Goal: Check status: Check status

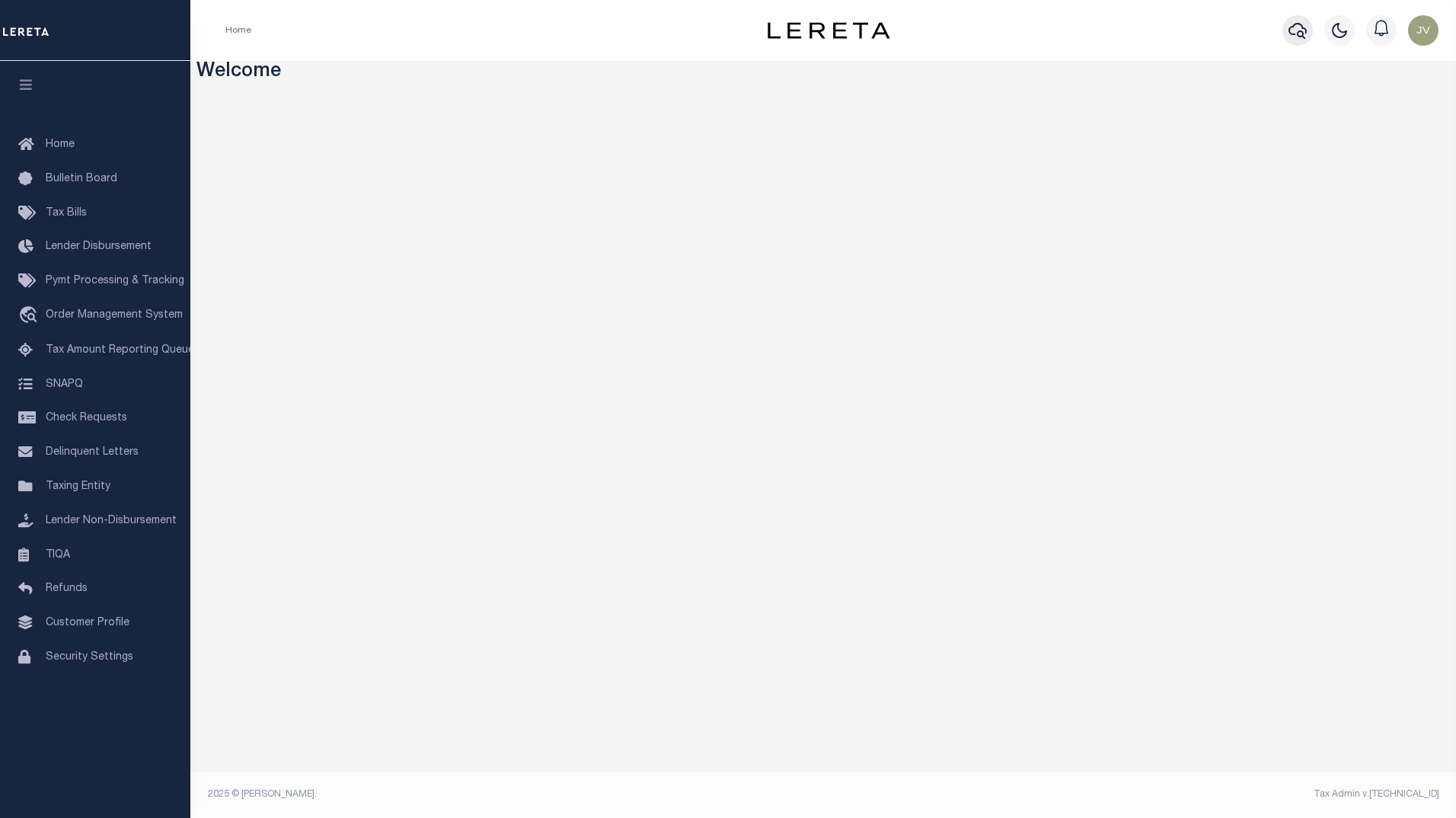
click at [1301, 26] on icon "button" at bounding box center [1298, 30] width 19 height 19
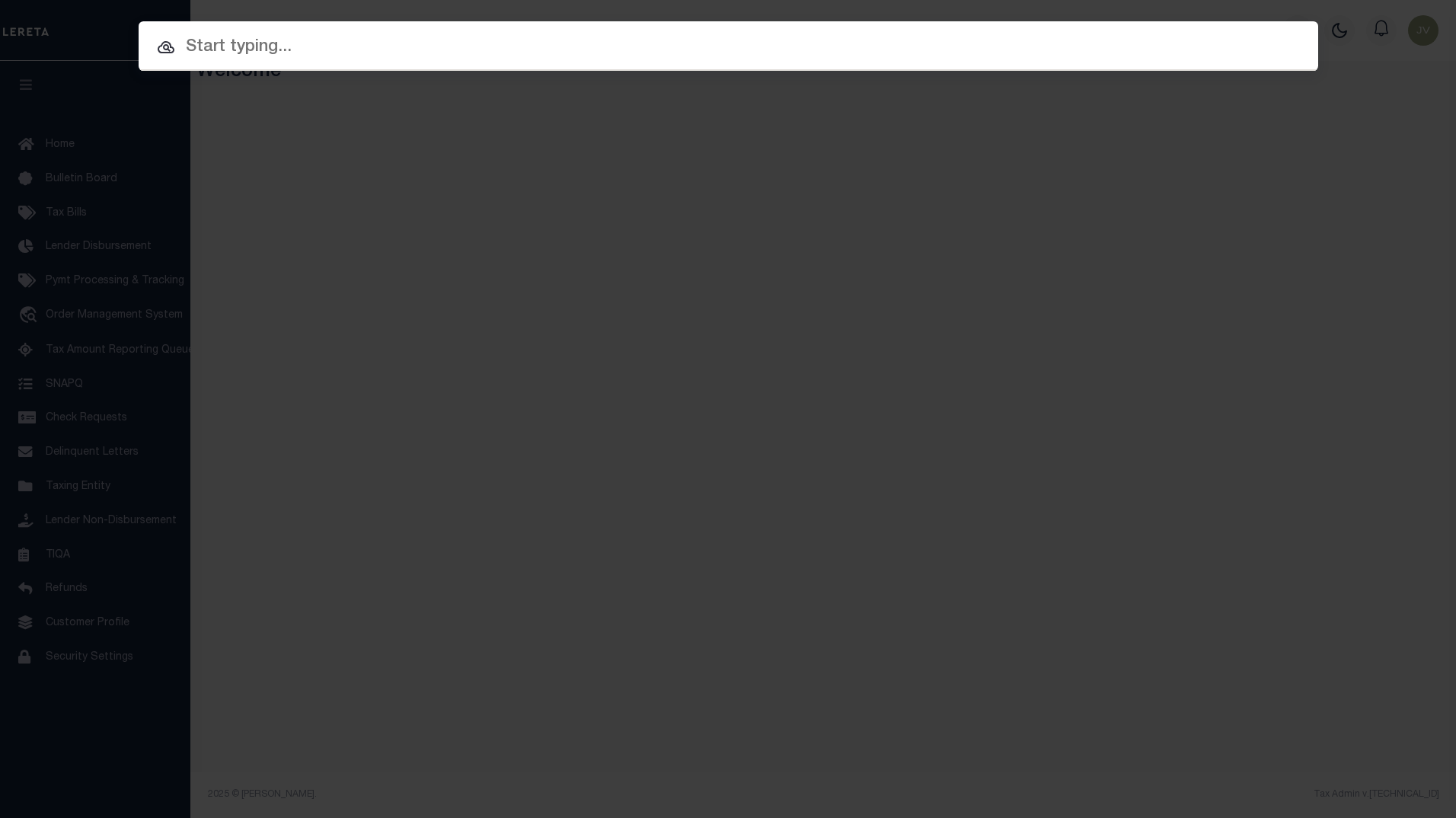
click at [664, 55] on input "text" at bounding box center [729, 47] width 1180 height 26
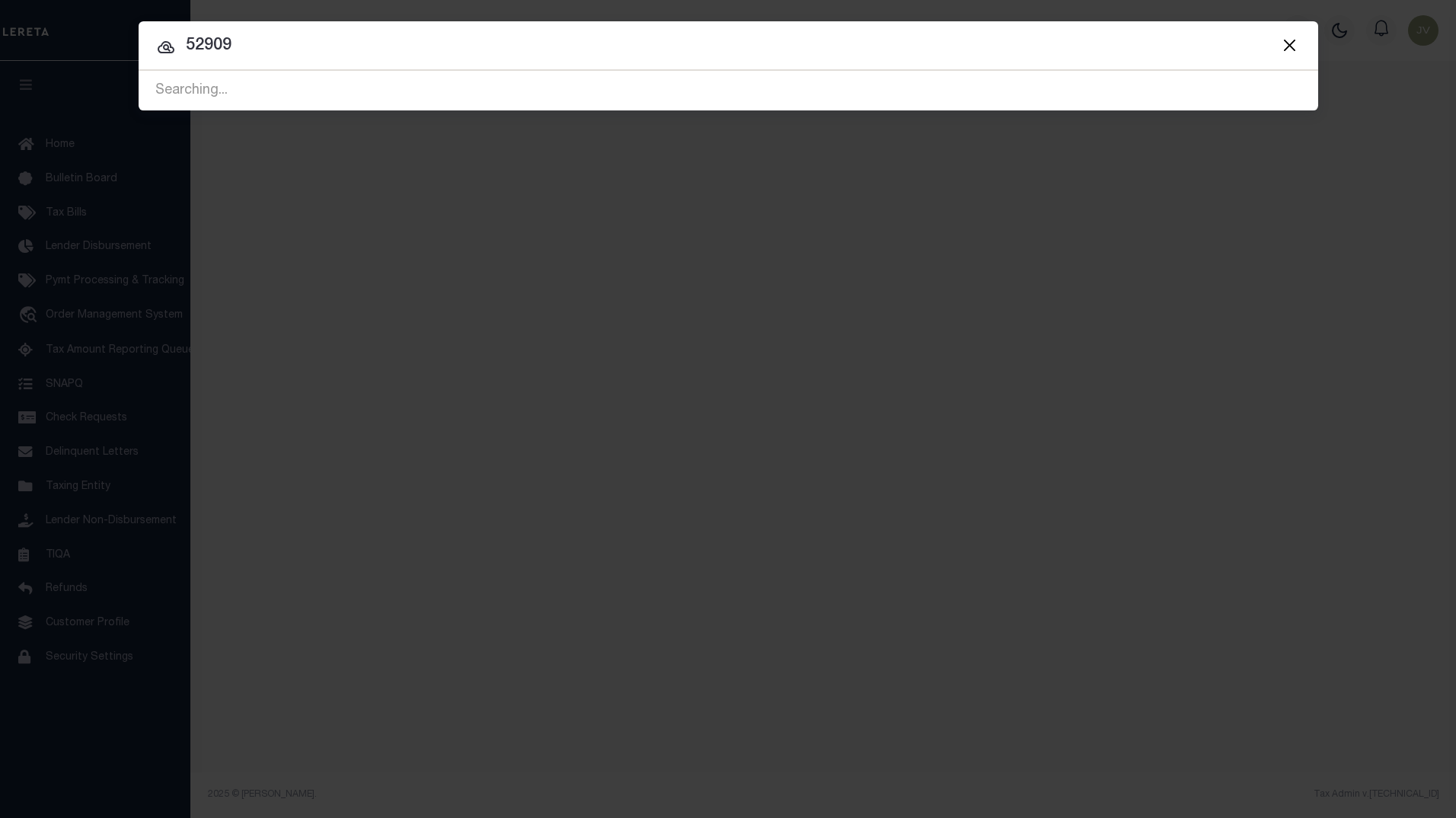
type input "52909"
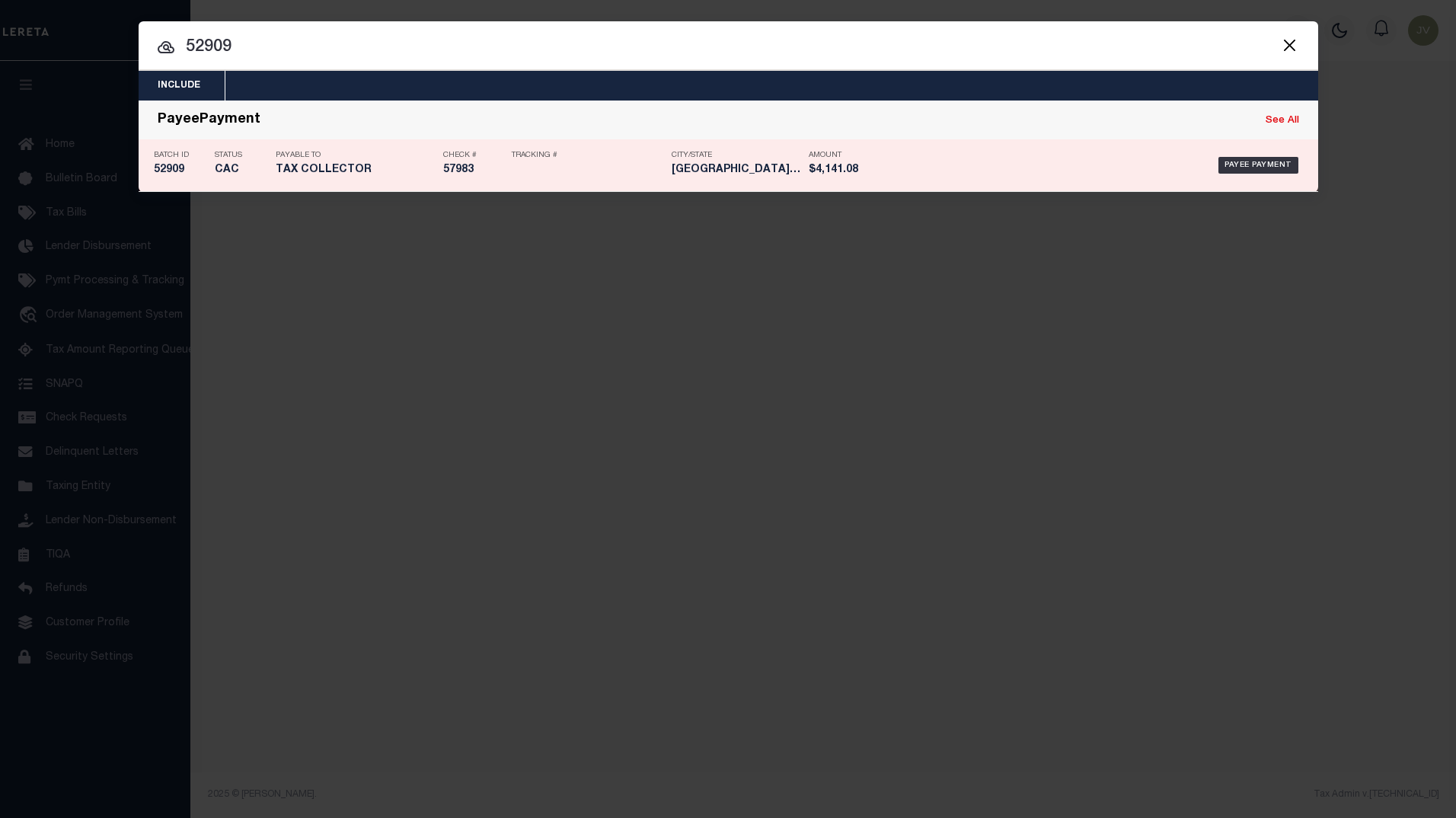
click at [187, 166] on h5 "52909" at bounding box center [180, 169] width 53 height 13
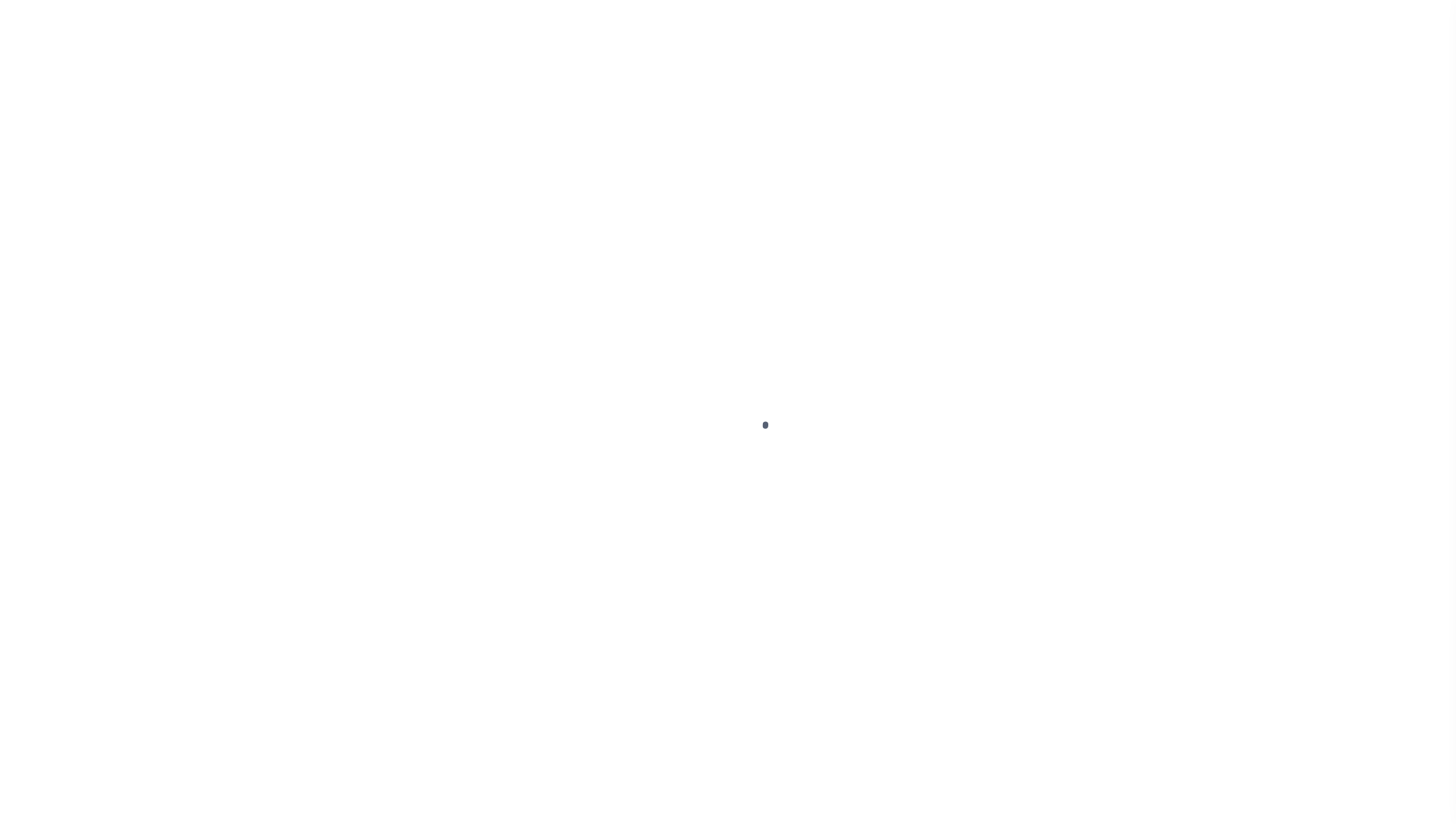
select select "CAC"
type input "11/30/2020"
type input "$4,141.08"
select select "CHK"
type input "57983"
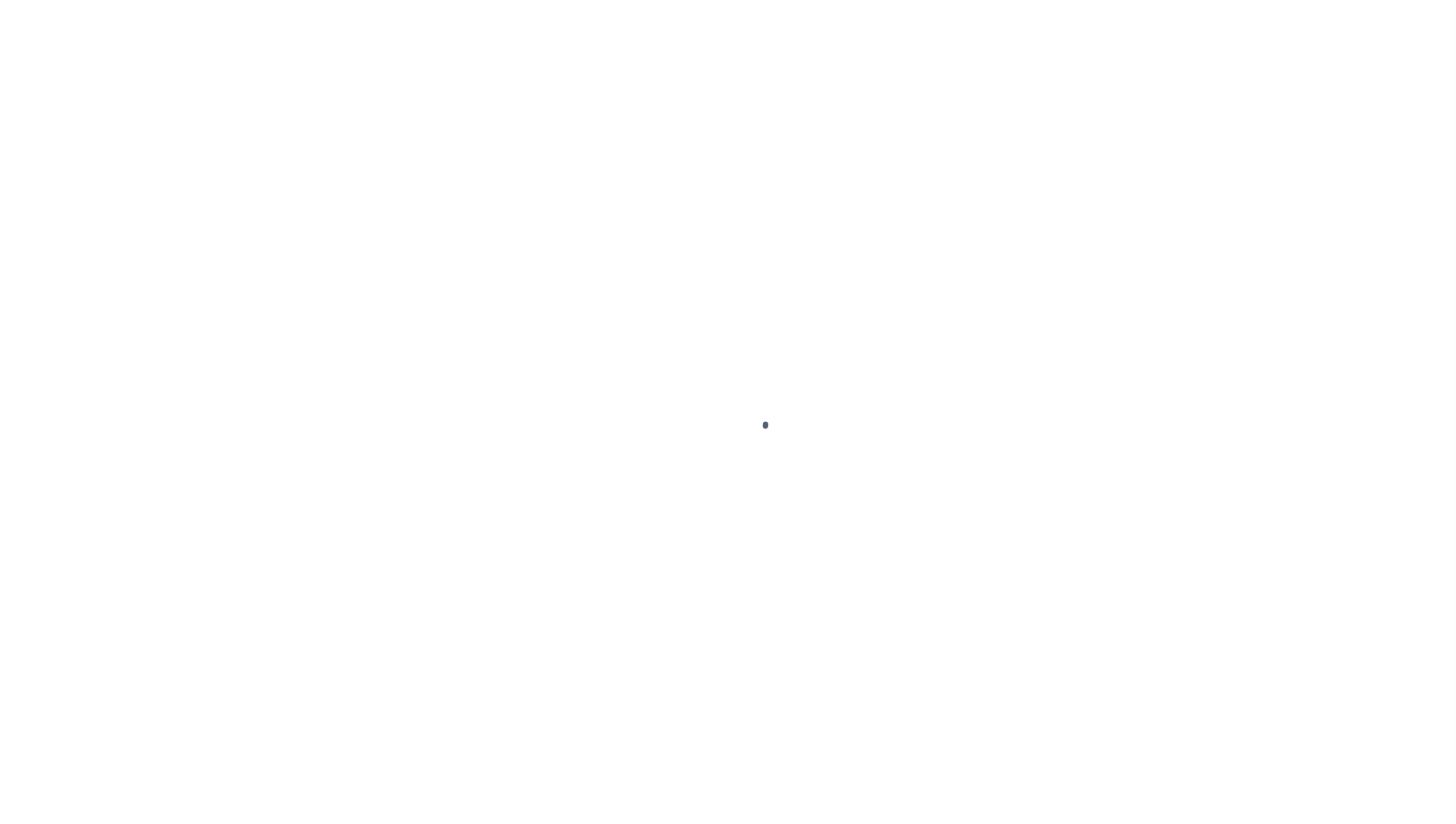
select select "Stacey Curtis"
type input "12/16/2020"
checkbox input "true"
type input "1"
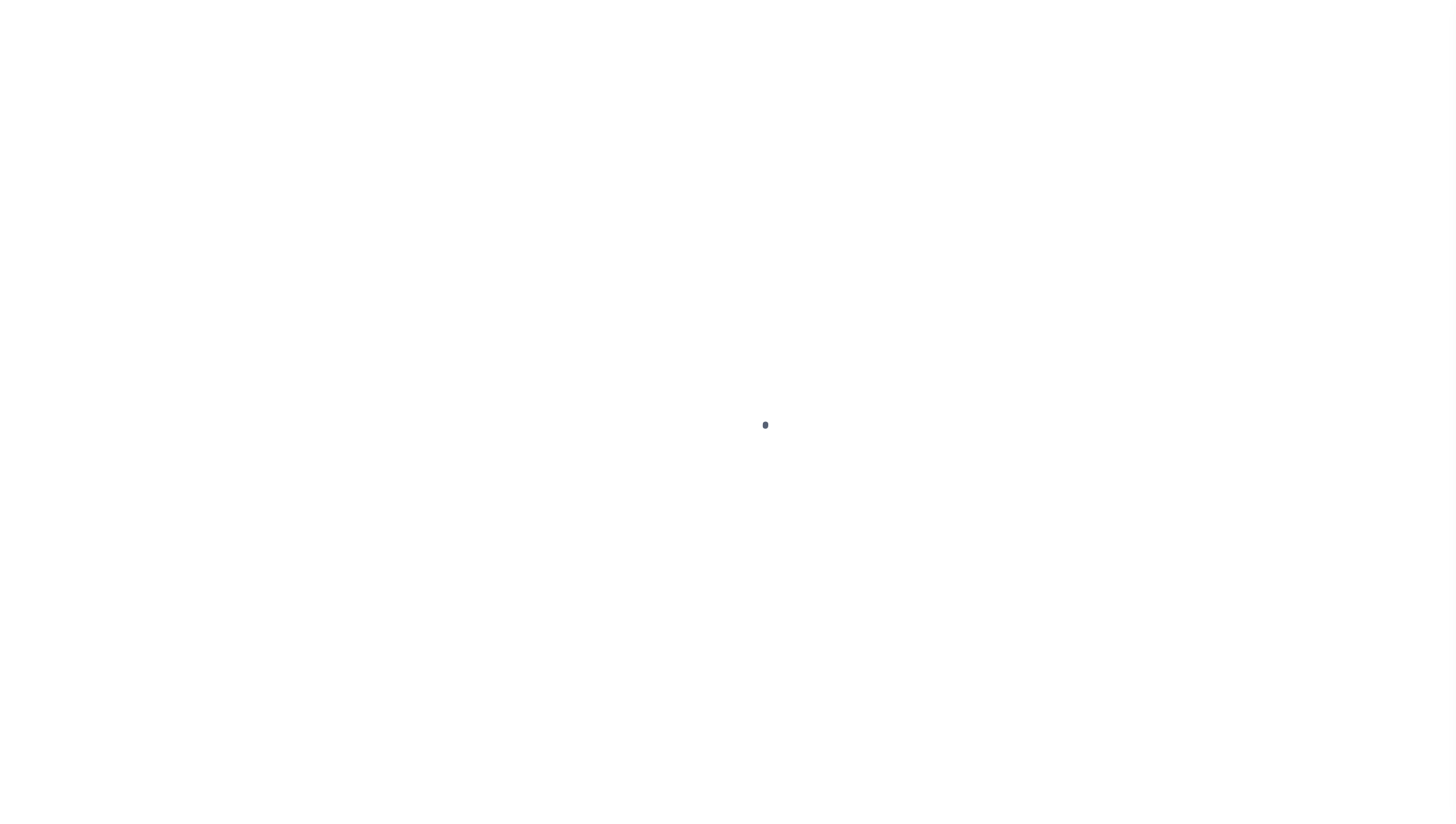
radio input "true"
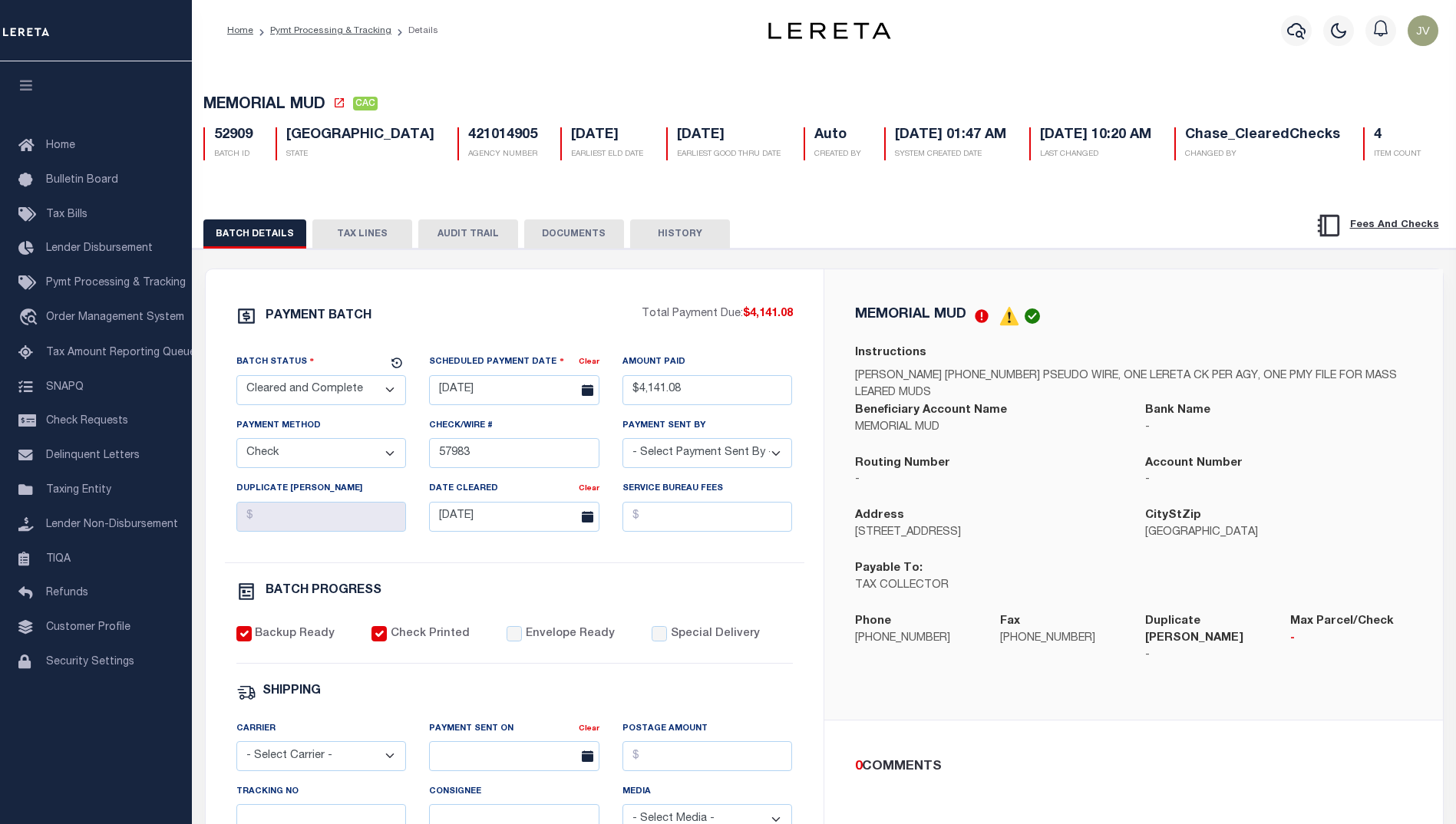
click at [397, 235] on button "TAX LINES" at bounding box center [362, 234] width 100 height 29
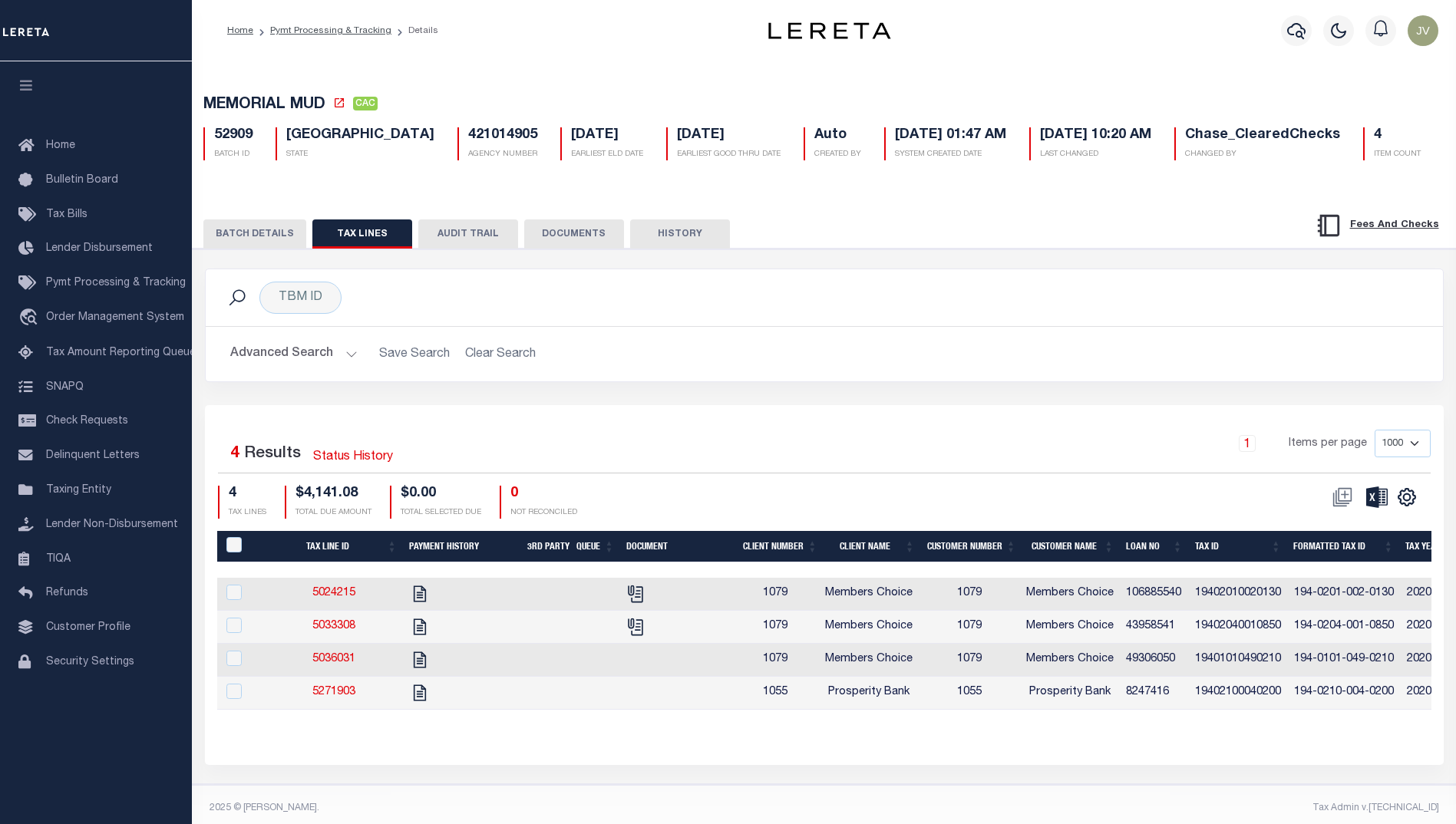
click at [496, 241] on button "AUDIT TRAIL" at bounding box center [467, 234] width 100 height 29
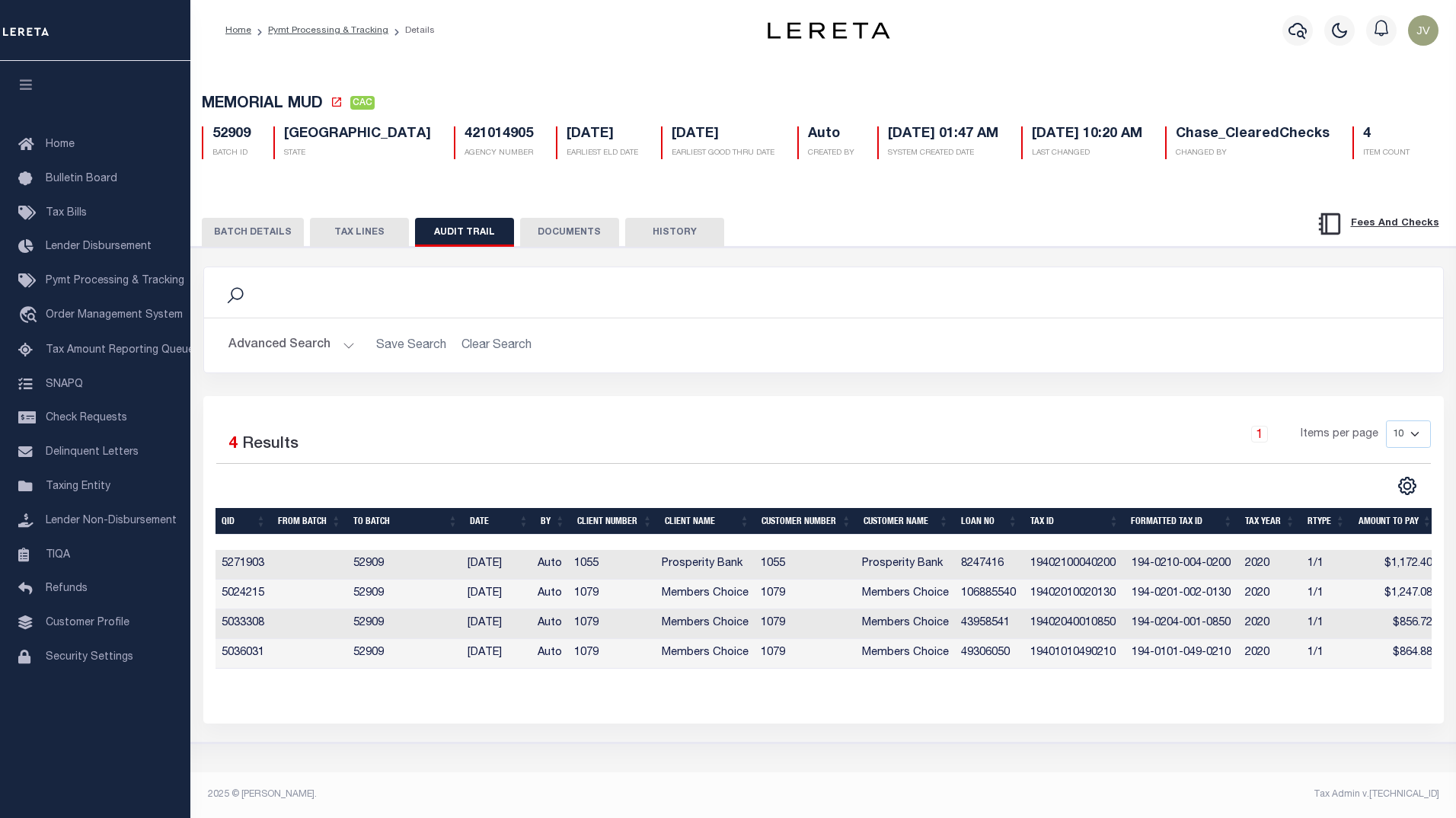
click at [250, 234] on button "BATCH DETAILS" at bounding box center [252, 232] width 102 height 29
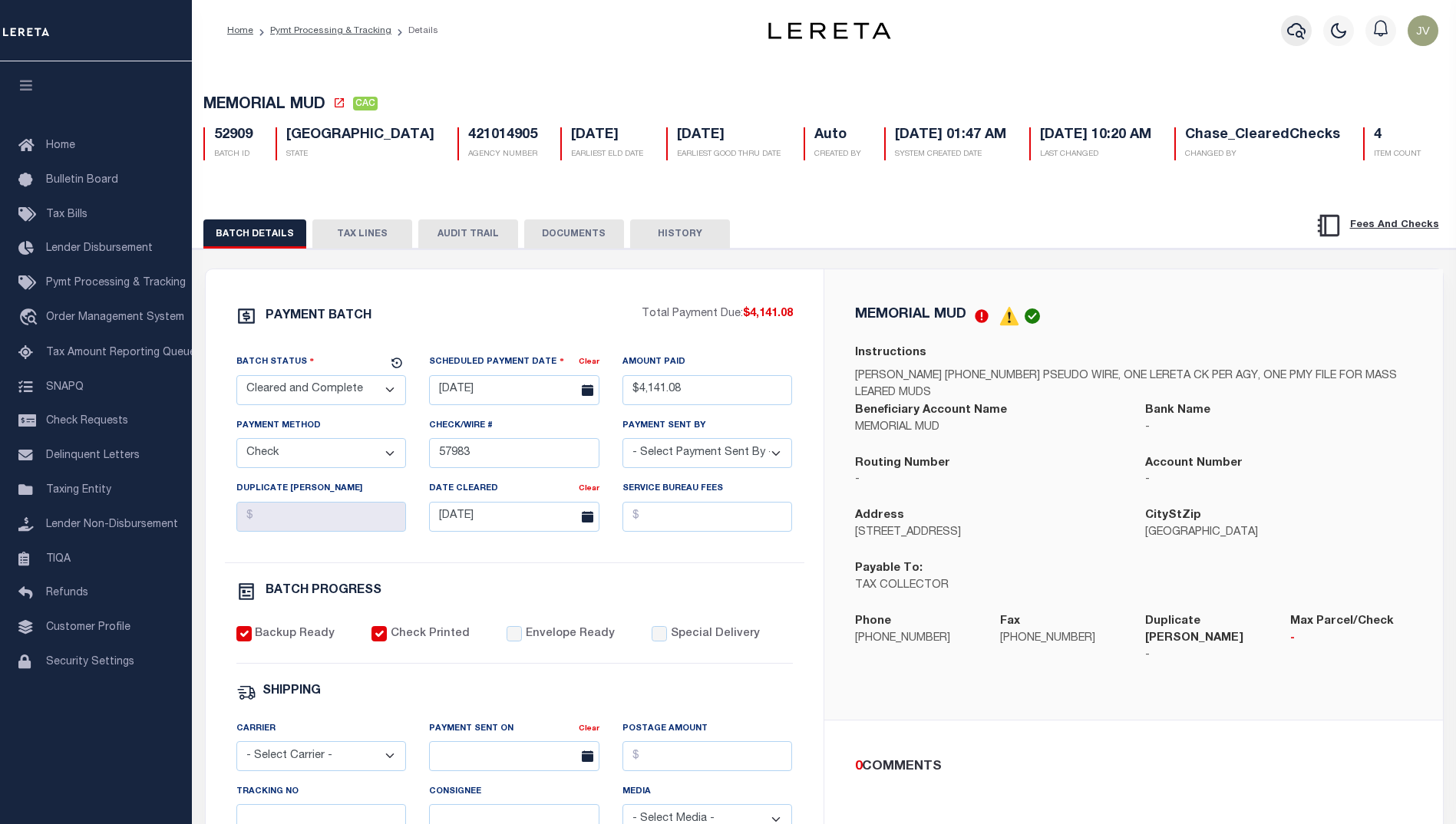
click at [1300, 35] on icon "button" at bounding box center [1296, 31] width 19 height 19
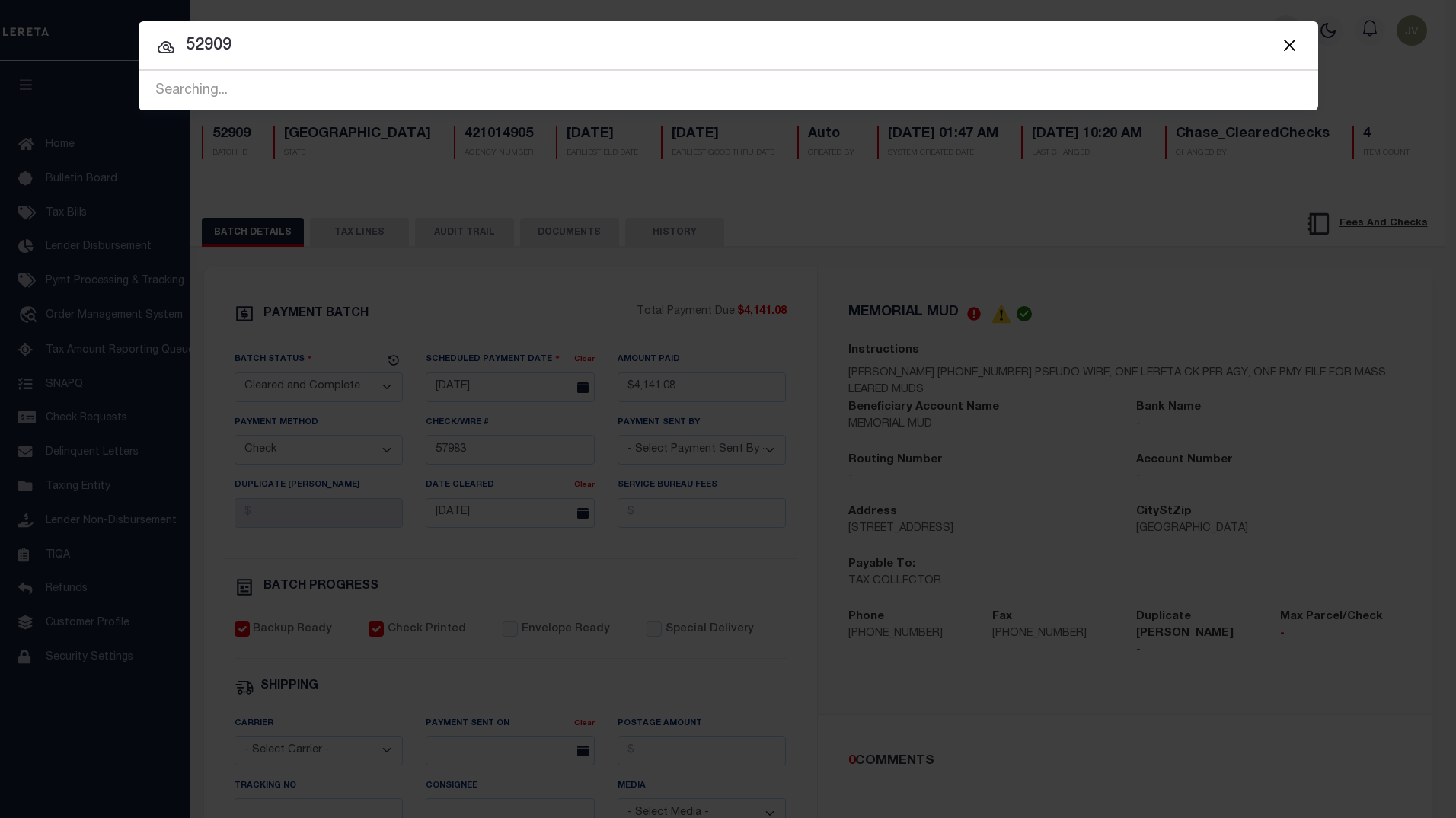
type input "52909"
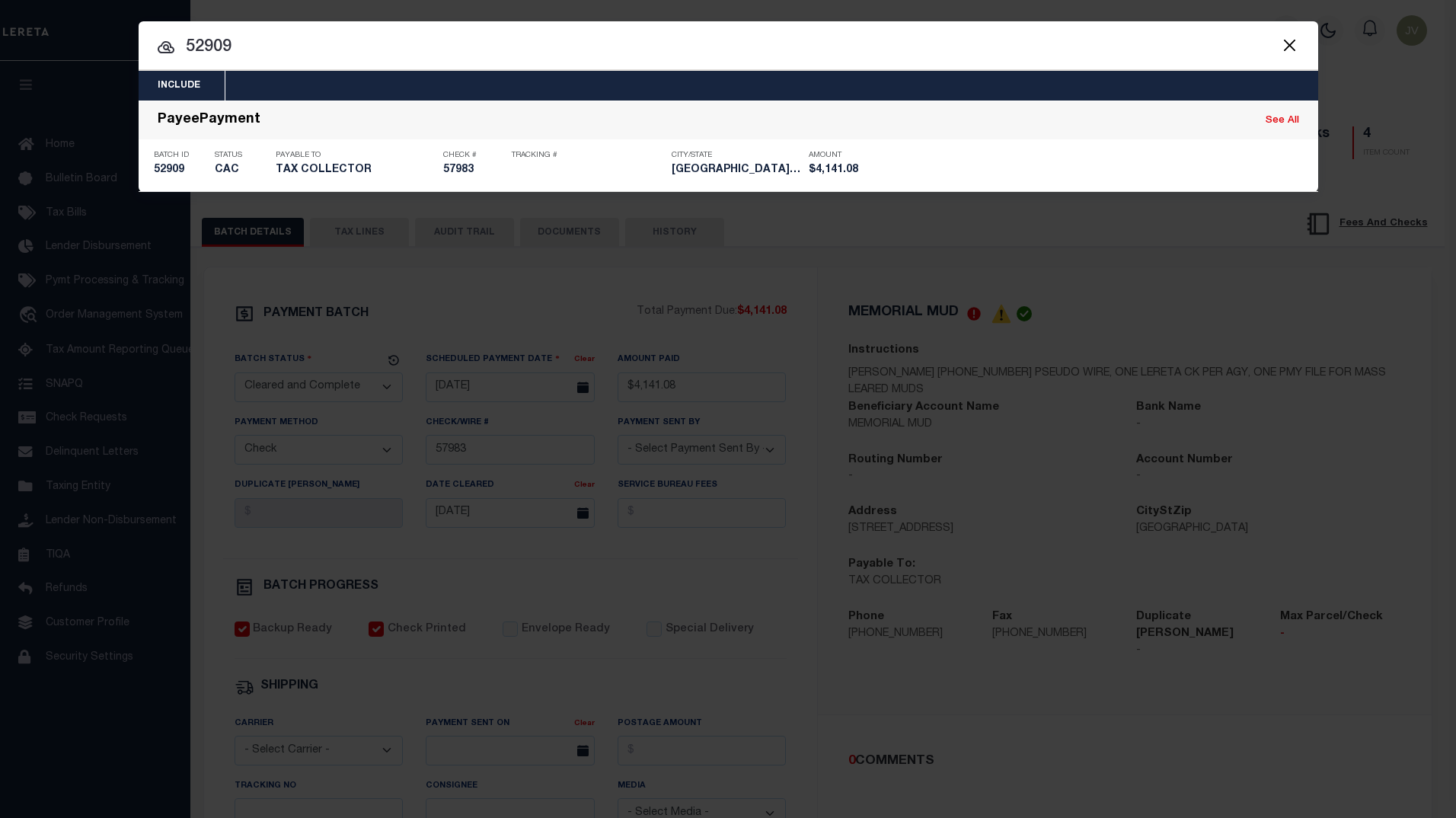
click at [263, 269] on div "Include Loans TBM Customers Borrowers Payments (Lender Non-Disb) Payments (Lend…" at bounding box center [728, 409] width 1456 height 818
